Goal: Task Accomplishment & Management: Use online tool/utility

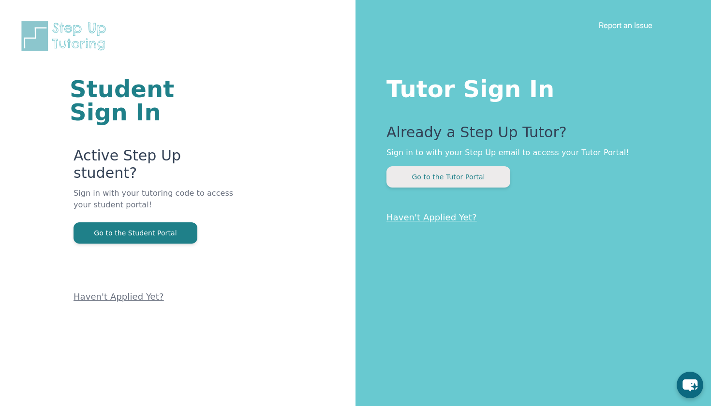
click at [436, 185] on button "Go to the Tutor Portal" at bounding box center [449, 176] width 124 height 21
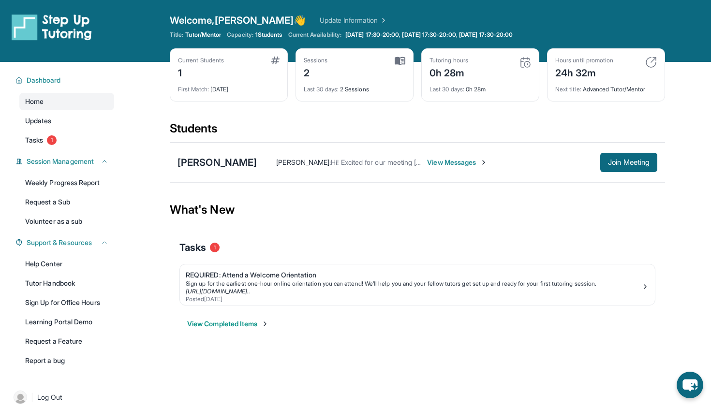
click at [320, 19] on link "Update Information" at bounding box center [354, 20] width 68 height 10
click at [201, 21] on span "Welcome, [PERSON_NAME] 👋" at bounding box center [238, 21] width 136 height 14
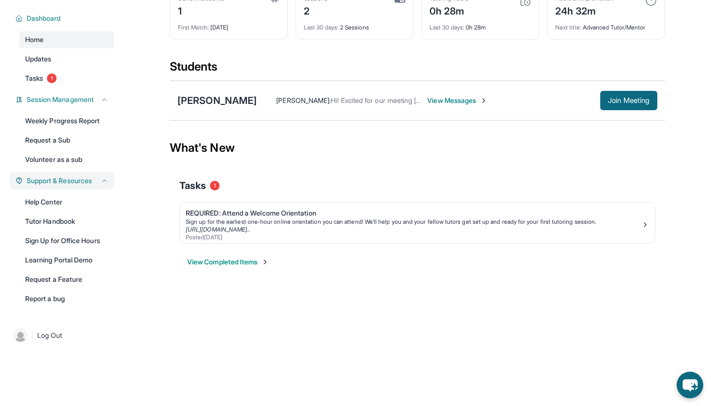
scroll to position [62, 0]
click at [85, 264] on link "Learning Portal Demo" at bounding box center [66, 260] width 95 height 17
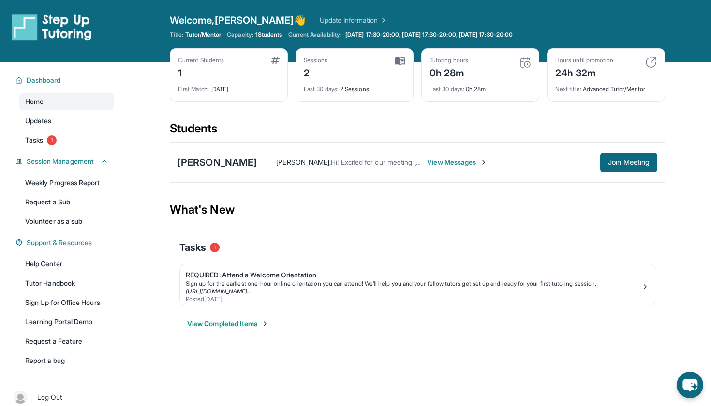
scroll to position [0, 0]
click at [234, 164] on div "[PERSON_NAME]" at bounding box center [217, 163] width 79 height 14
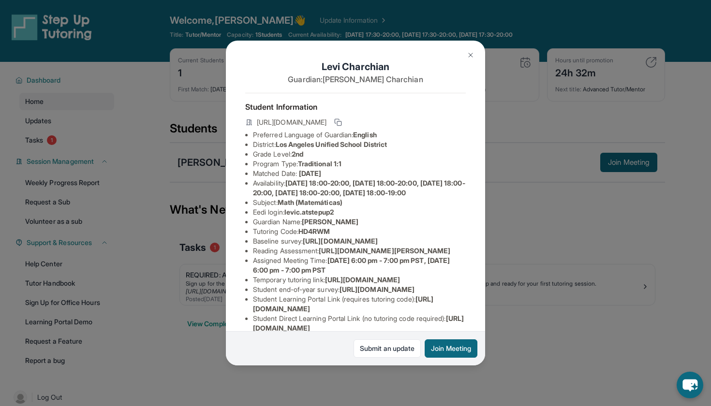
drag, startPoint x: 288, startPoint y: 229, endPoint x: 346, endPoint y: 229, distance: 57.6
click at [346, 217] on li "Eedi login : levic.atstepup2" at bounding box center [359, 213] width 213 height 10
copy li "levic.atstepup2"
click at [467, 52] on img at bounding box center [471, 55] width 8 height 8
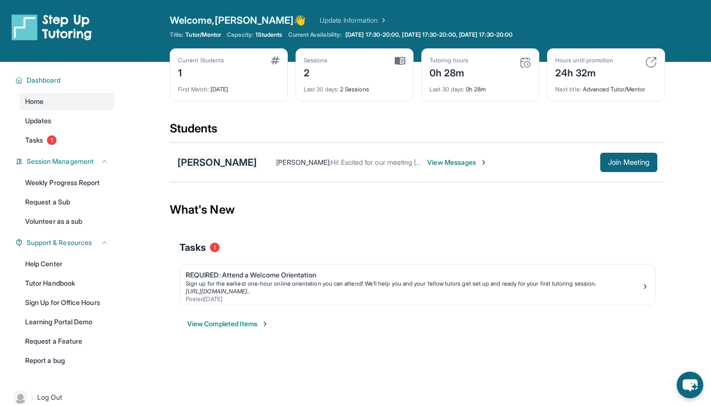
click at [235, 160] on div "[PERSON_NAME]" at bounding box center [217, 163] width 79 height 14
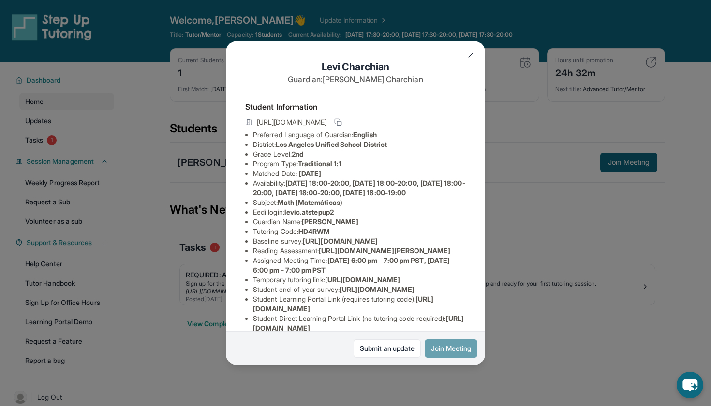
click at [453, 347] on button "Join Meeting" at bounding box center [451, 349] width 53 height 18
